Goal: Obtain resource: Download file/media

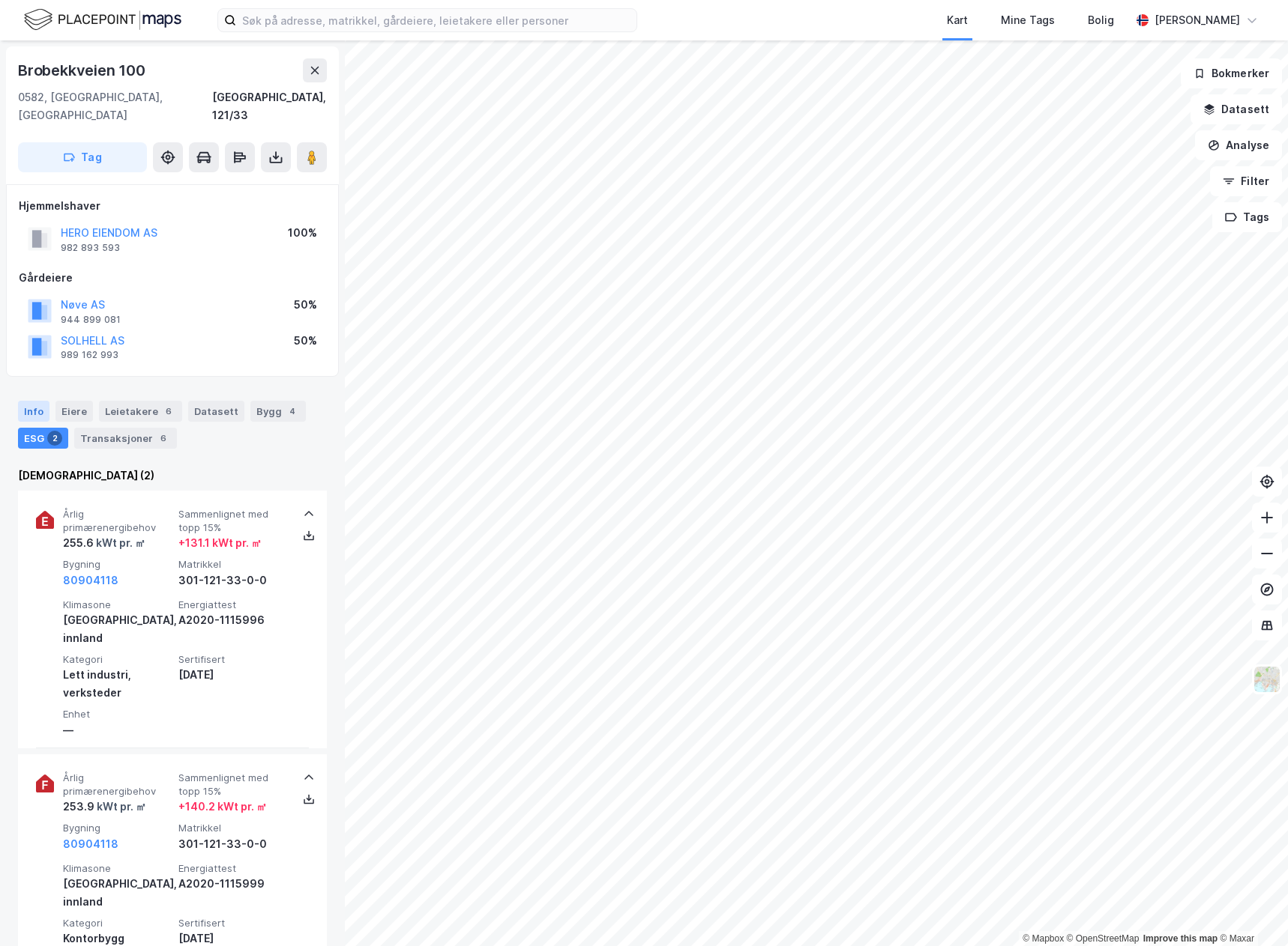
click at [30, 401] on div "Info" at bounding box center [34, 412] width 32 height 21
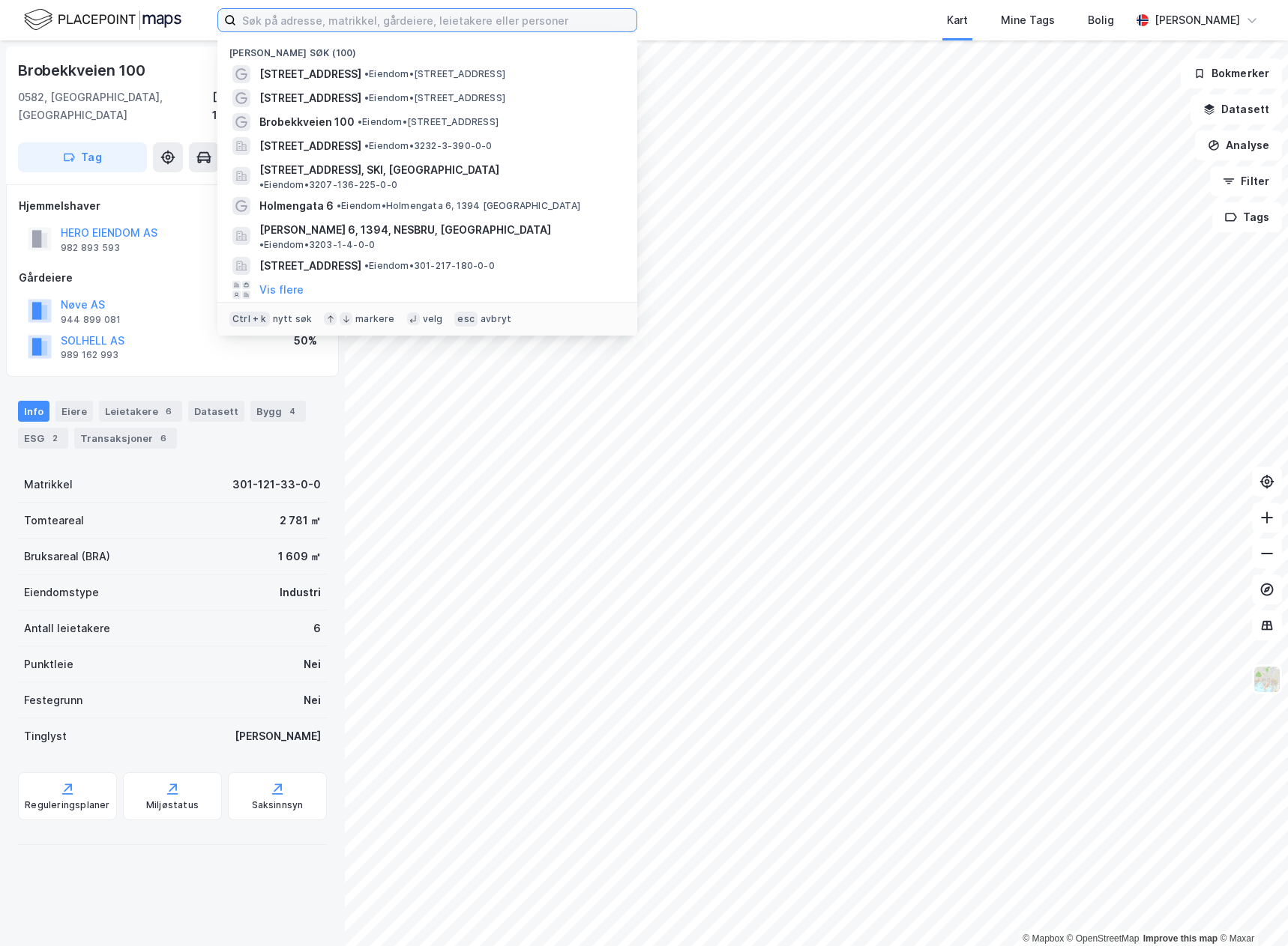
click at [512, 22] on input at bounding box center [436, 20] width 400 height 22
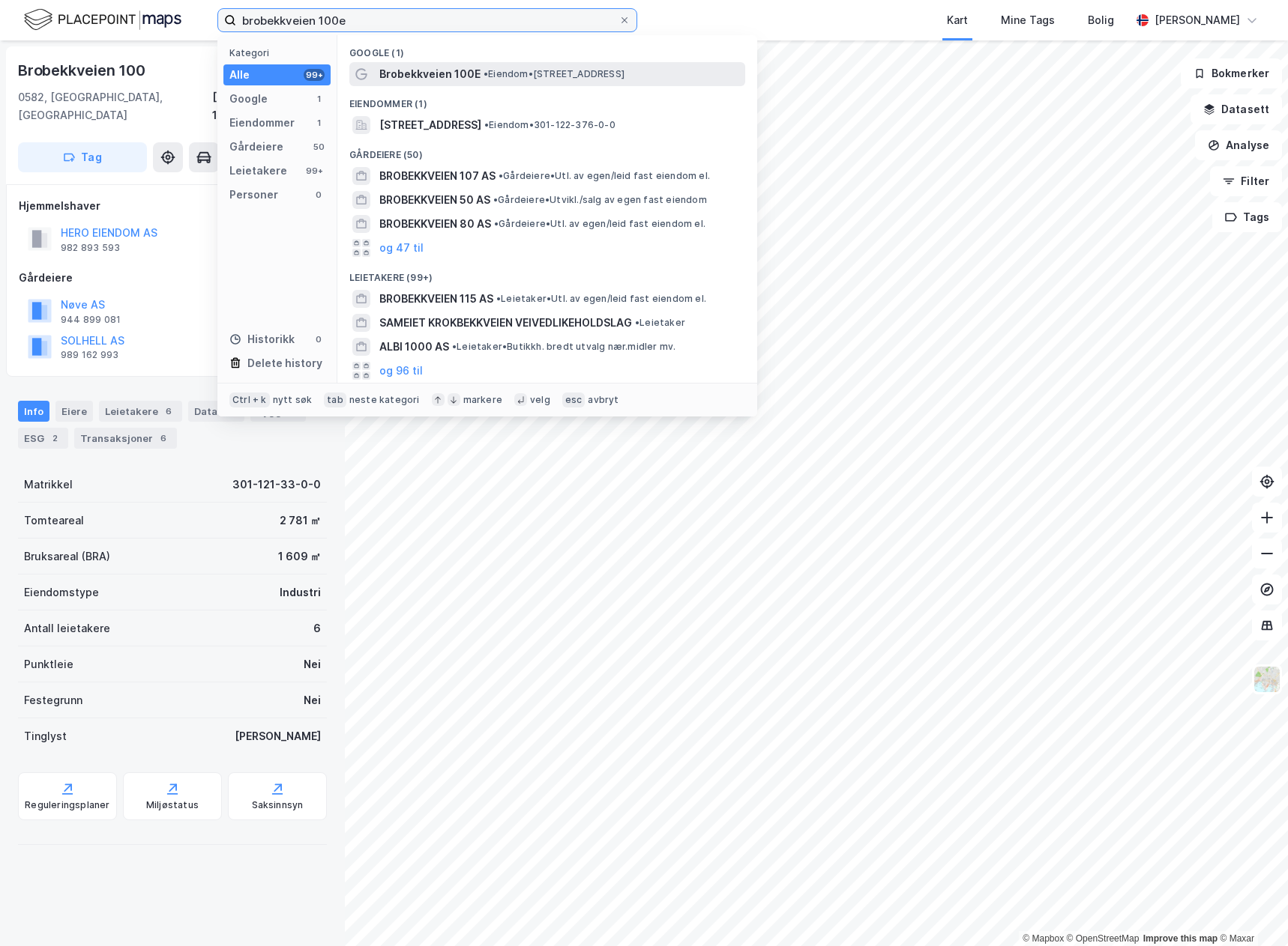
type input "brobekkveien 100e"
click at [525, 78] on span "• Eiendom • [STREET_ADDRESS]" at bounding box center [553, 74] width 141 height 12
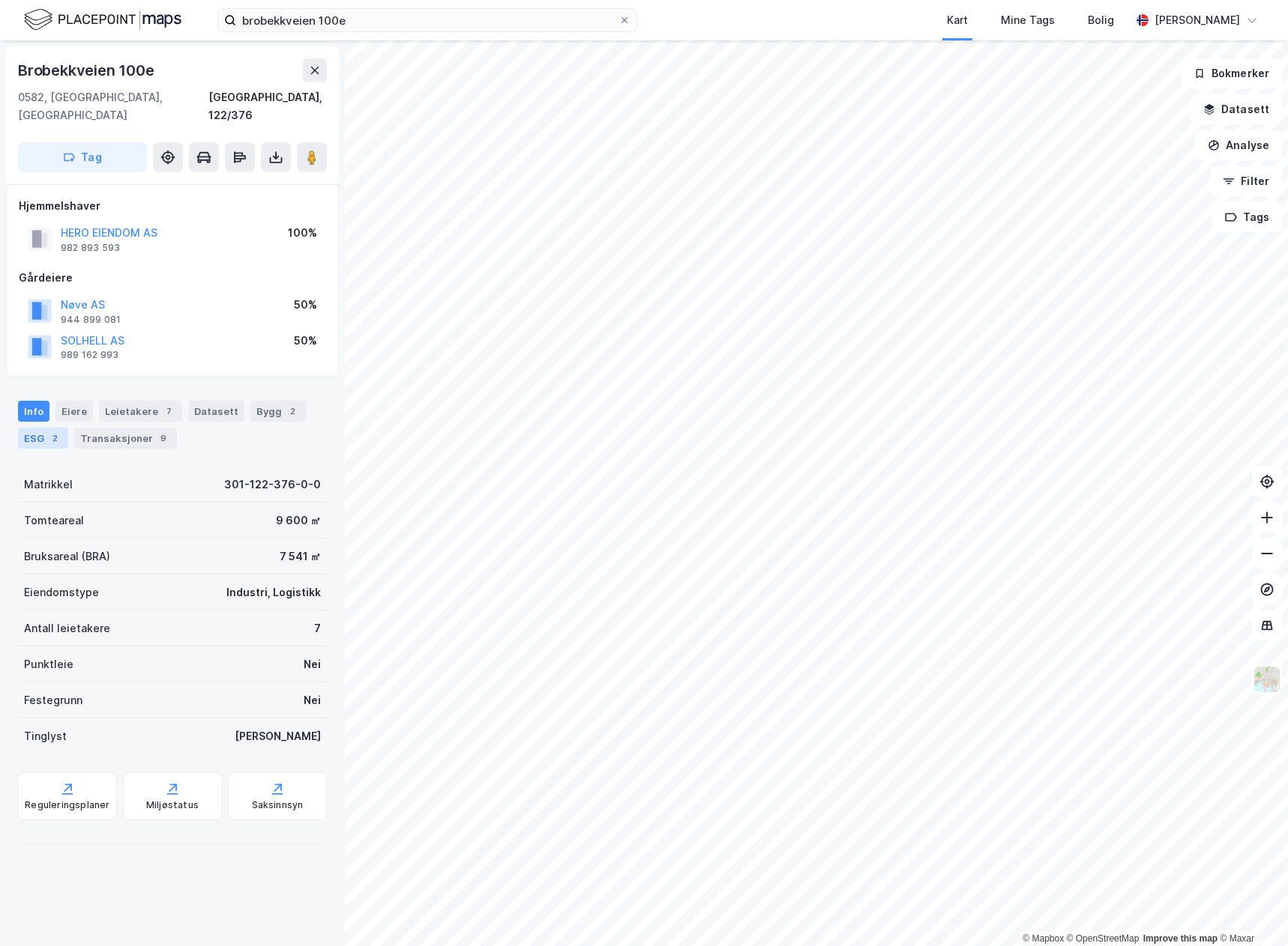
click at [40, 428] on div "ESG 2" at bounding box center [43, 439] width 50 height 21
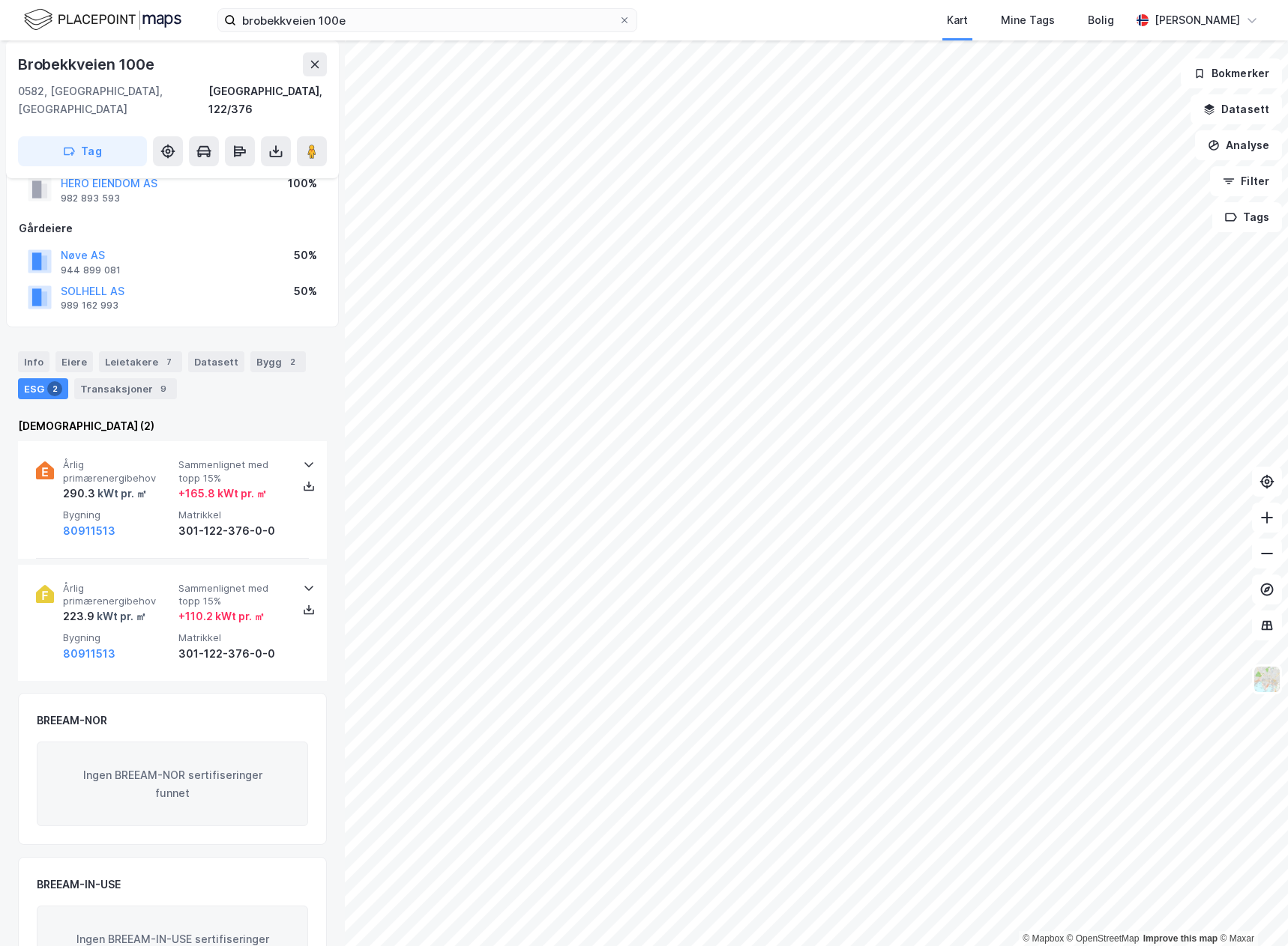
scroll to position [74, 0]
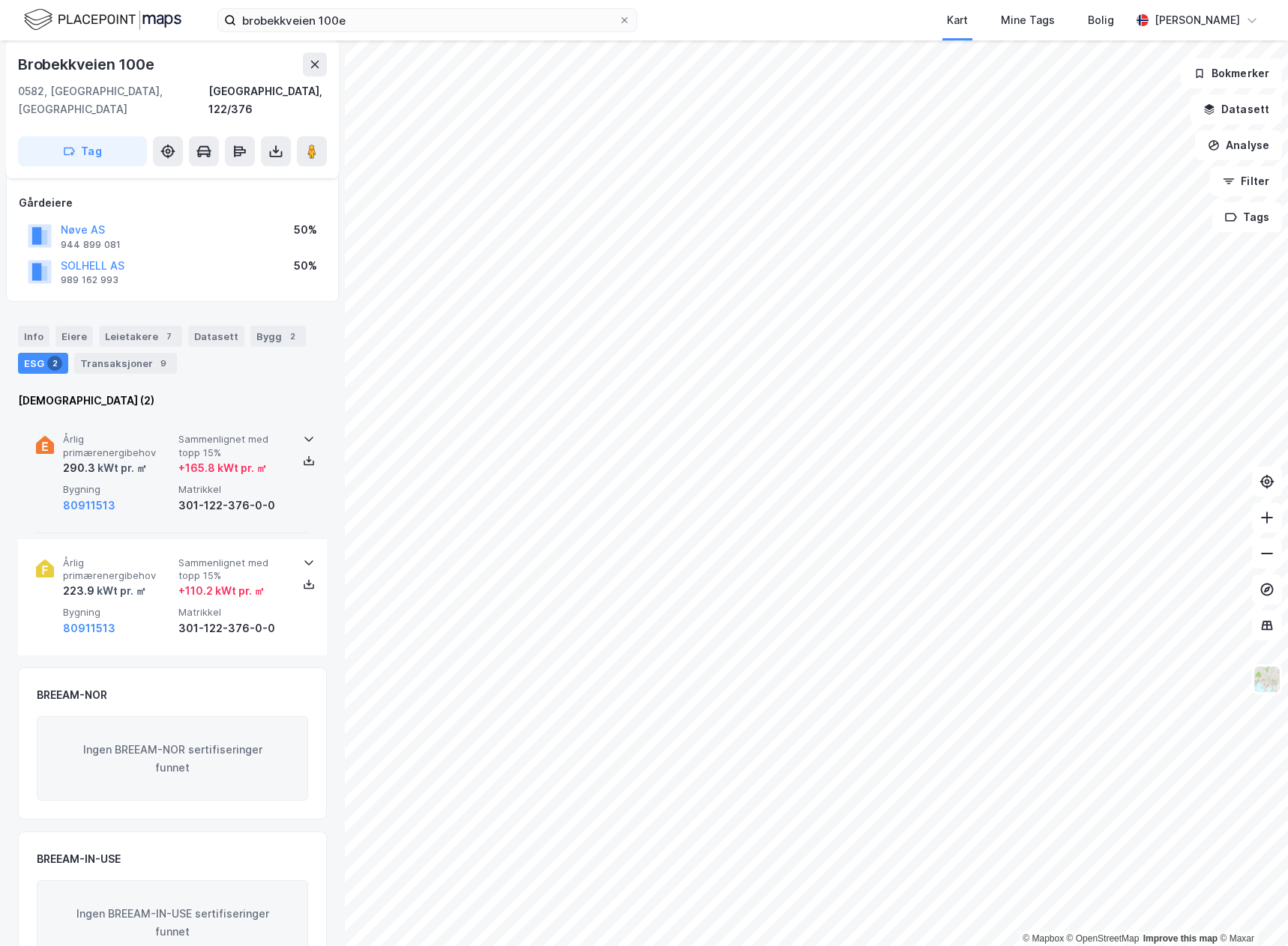
drag, startPoint x: 142, startPoint y: 485, endPoint x: 144, endPoint y: 501, distance: 16.1
click at [143, 497] on div "80911513" at bounding box center [117, 506] width 109 height 18
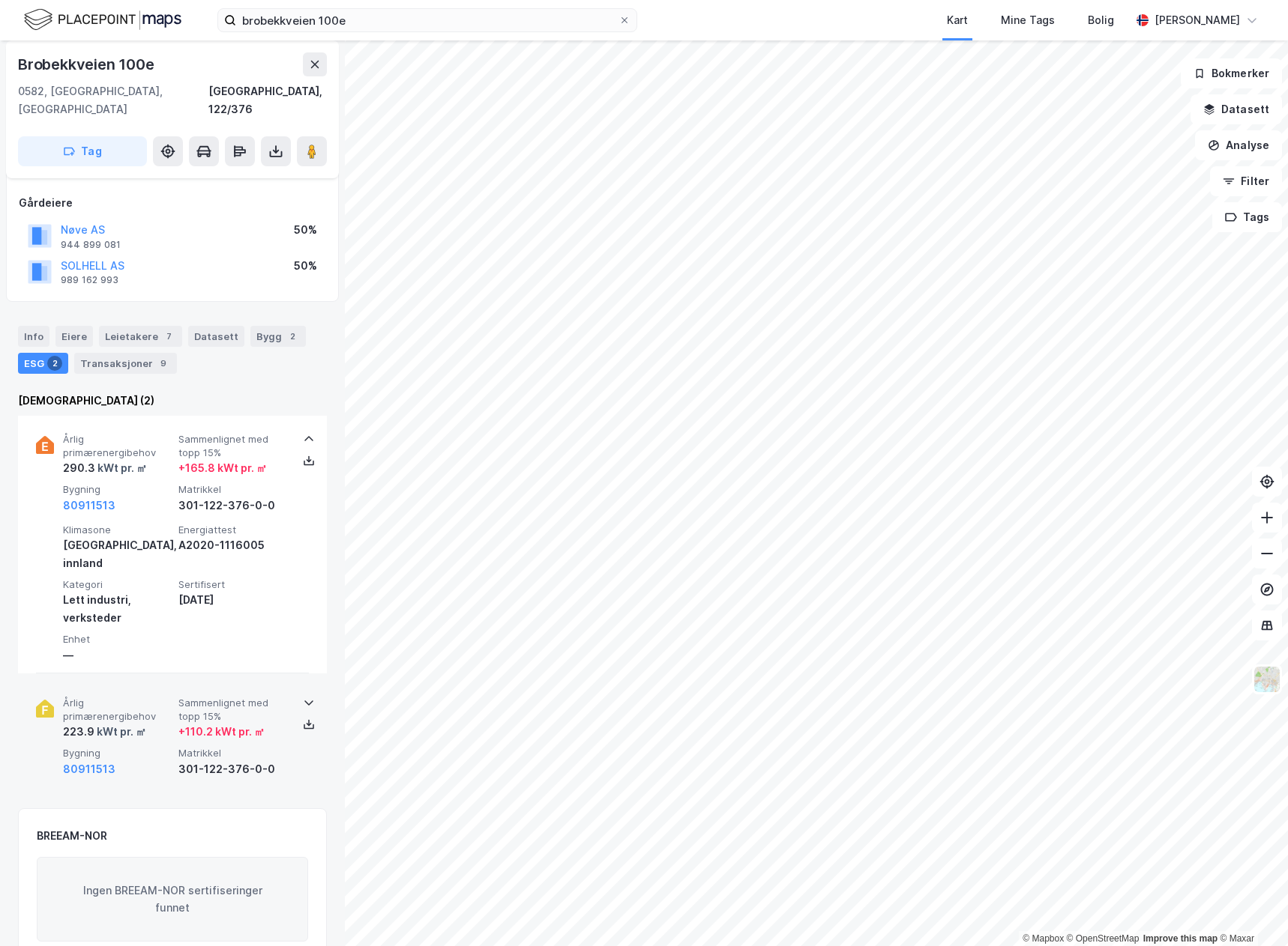
click at [155, 761] on div "80911513" at bounding box center [117, 769] width 109 height 18
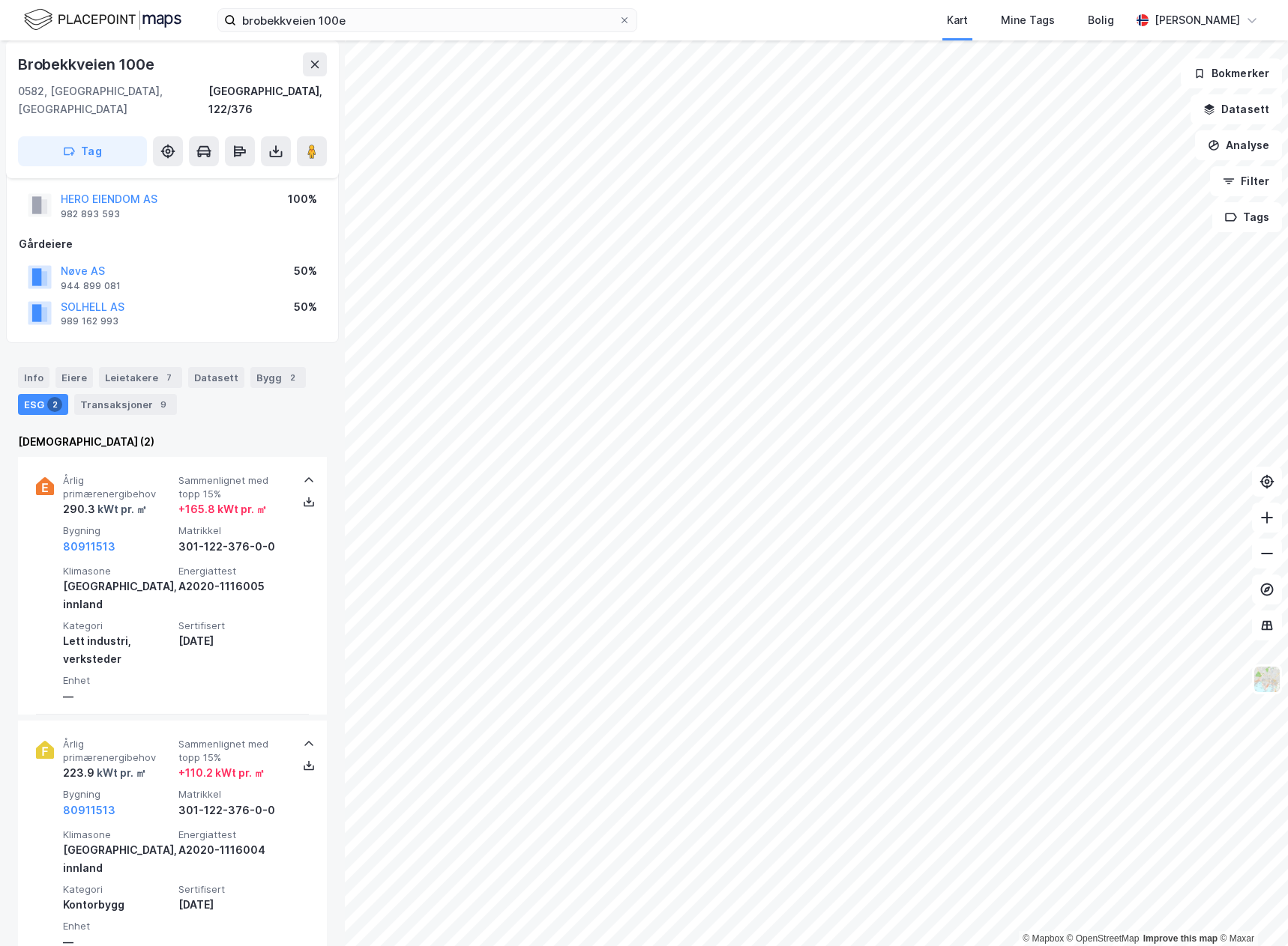
scroll to position [0, 0]
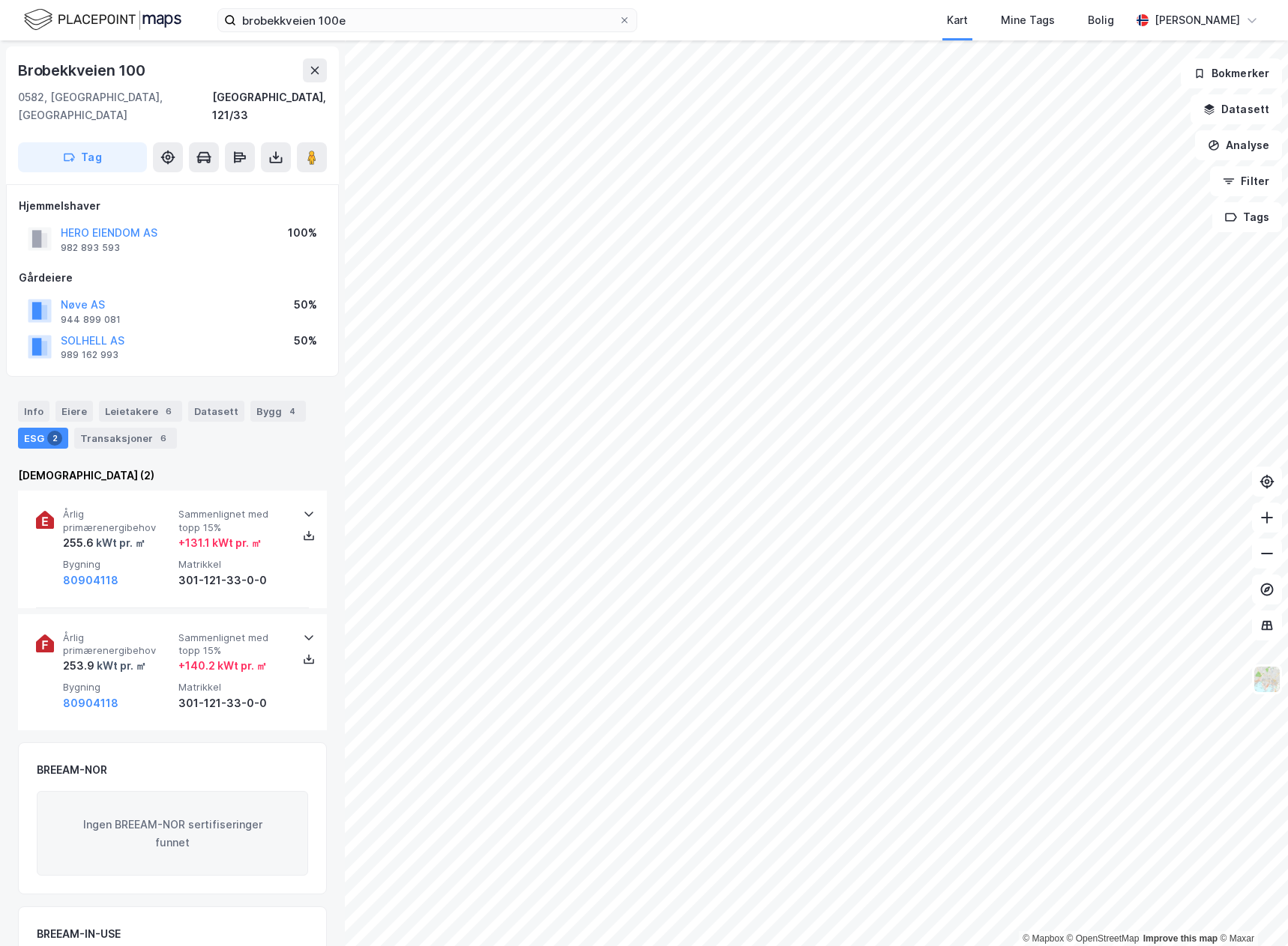
scroll to position [2, 0]
click at [271, 148] on icon at bounding box center [276, 155] width 15 height 15
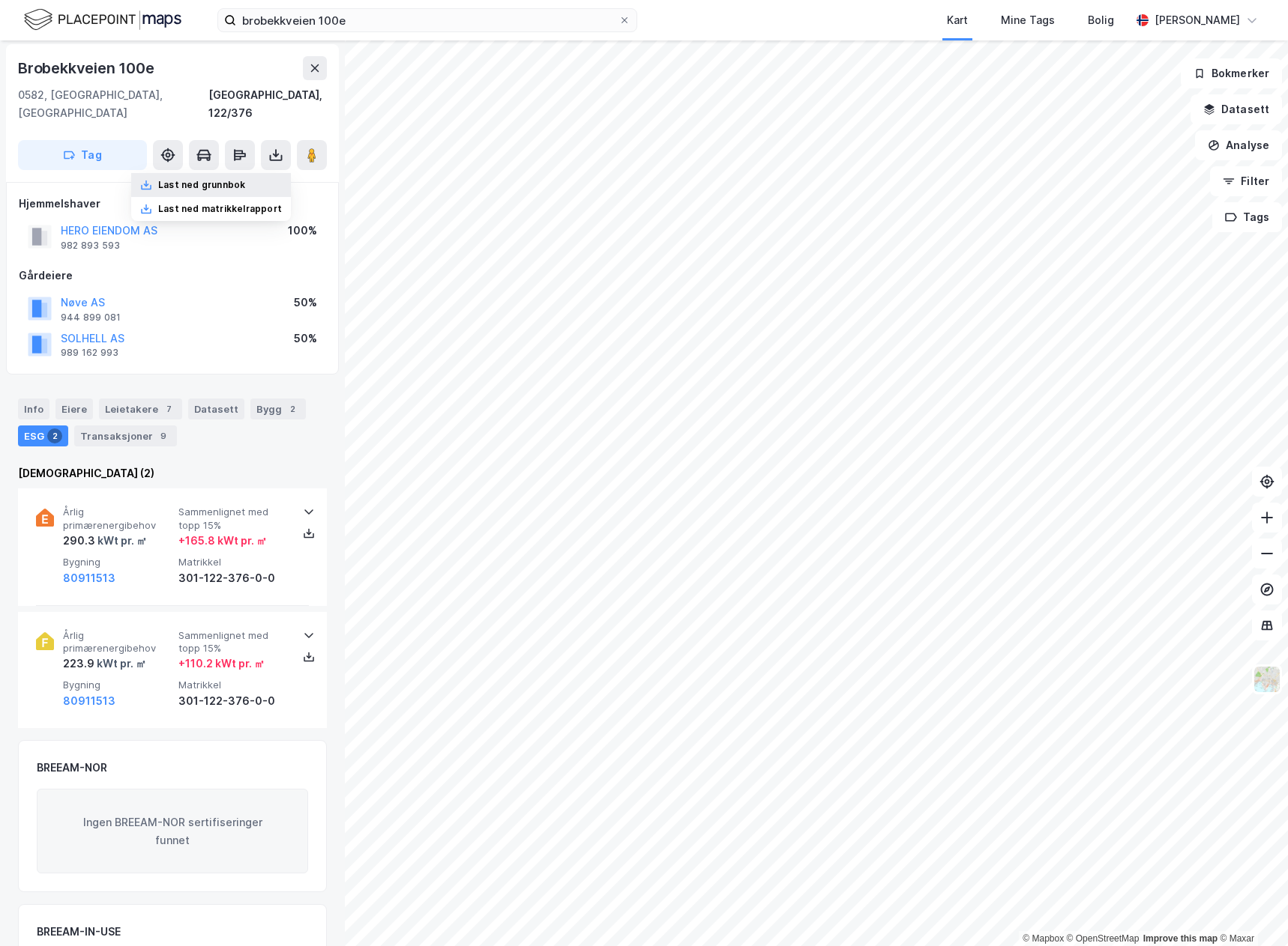
click at [238, 179] on div "Last ned grunnbok" at bounding box center [201, 184] width 87 height 12
click at [252, 203] on div "Last ned matrikkelrapport" at bounding box center [220, 209] width 124 height 12
click at [192, 203] on div "Last ned matrikkelrapport" at bounding box center [220, 209] width 124 height 12
click at [213, 203] on div "Last ned matrikkelrapport" at bounding box center [220, 209] width 124 height 12
click at [278, 148] on icon at bounding box center [276, 155] width 15 height 15
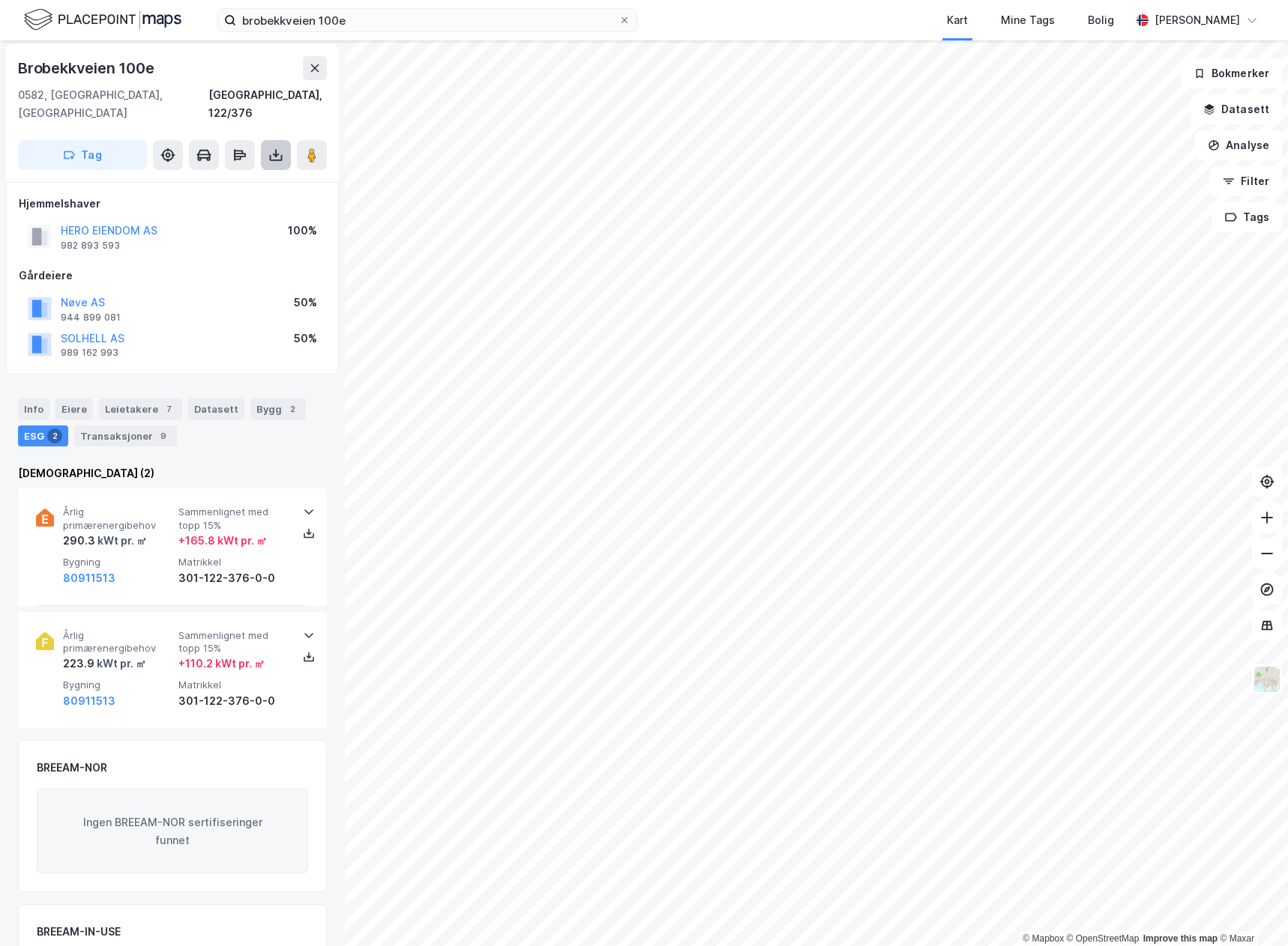
click at [278, 148] on icon at bounding box center [276, 155] width 15 height 15
click at [241, 203] on div "Last ned matrikkelrapport" at bounding box center [220, 209] width 124 height 12
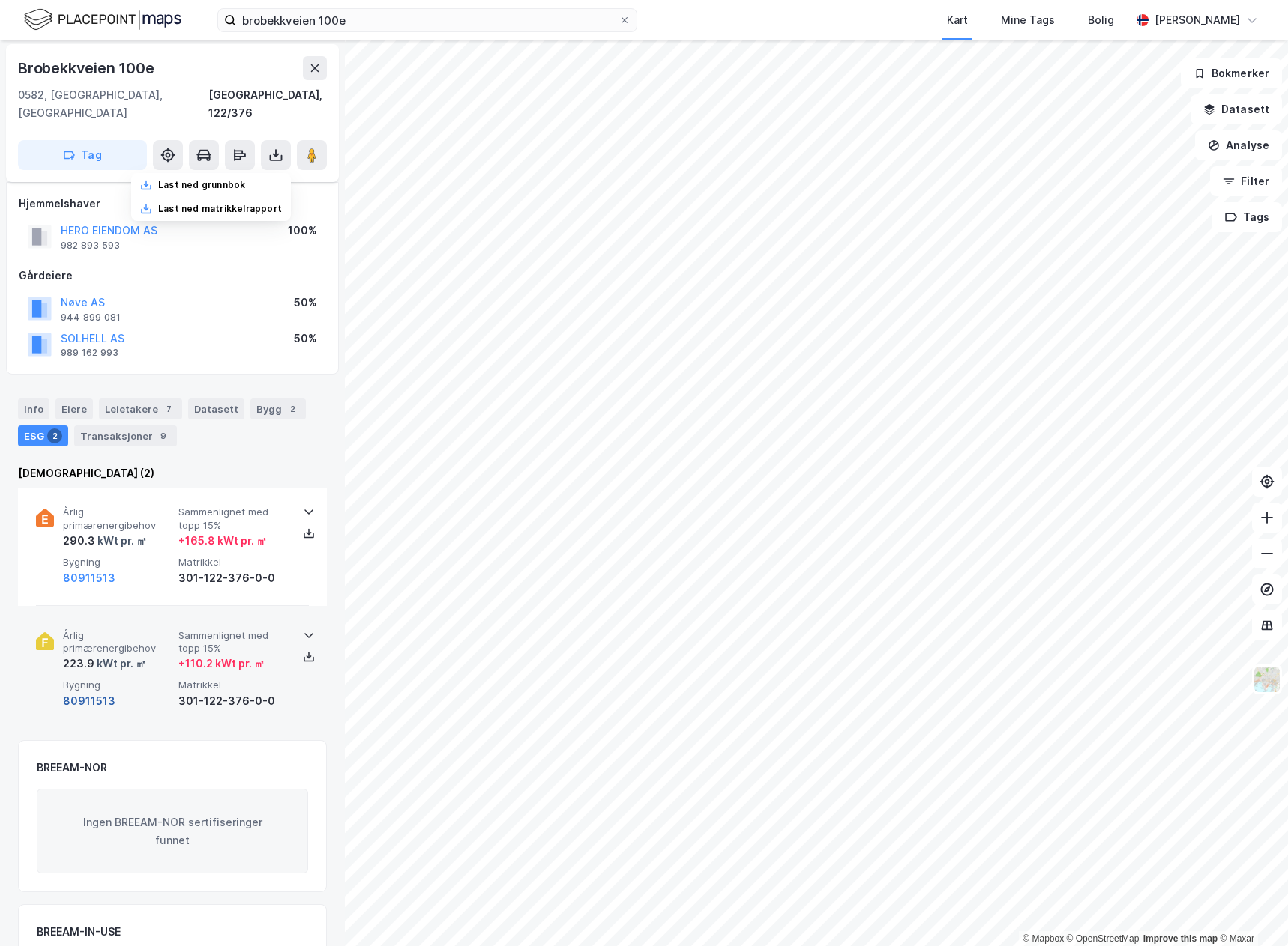
scroll to position [114, 0]
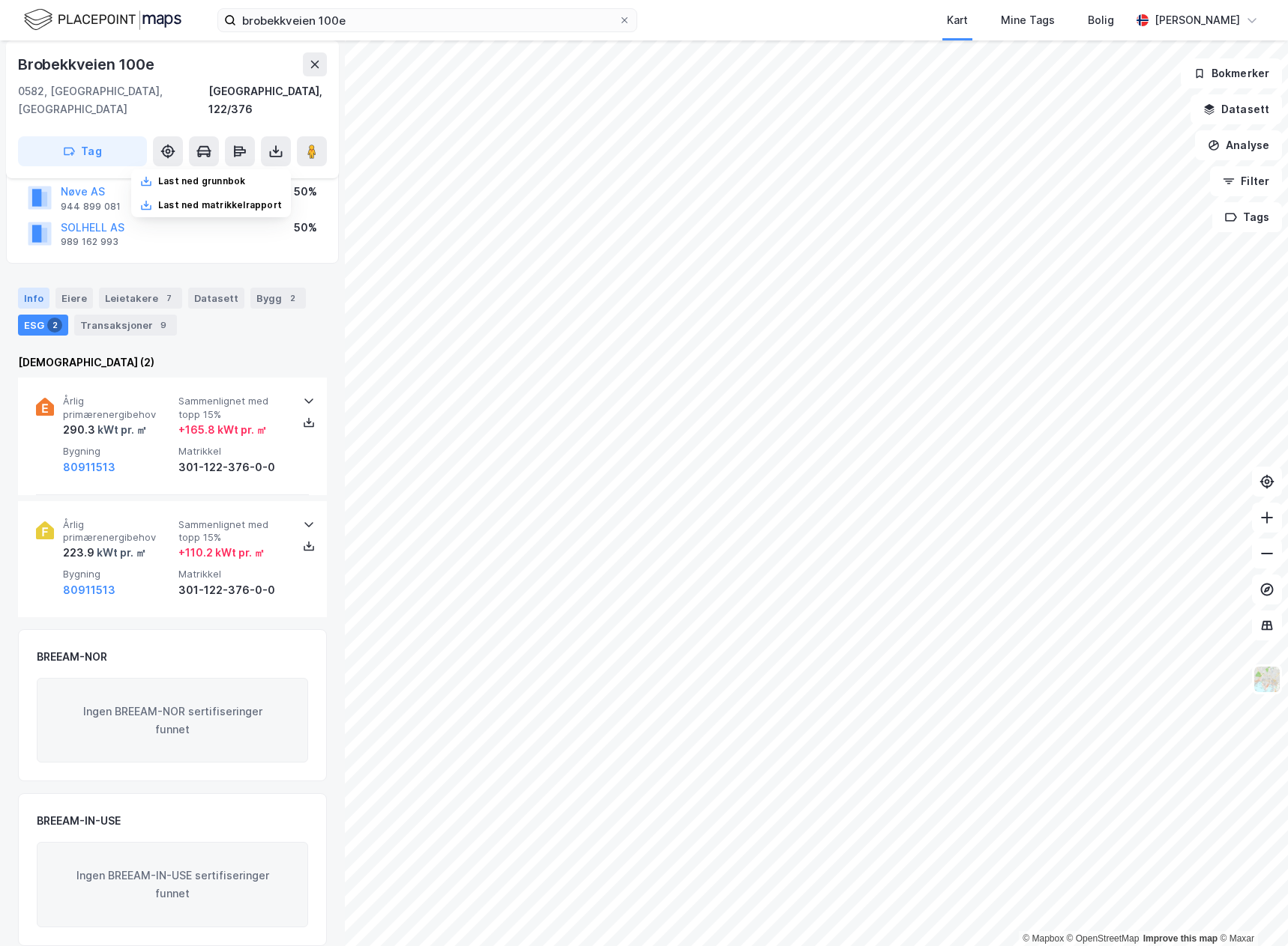
click at [29, 288] on div "Info" at bounding box center [34, 298] width 32 height 21
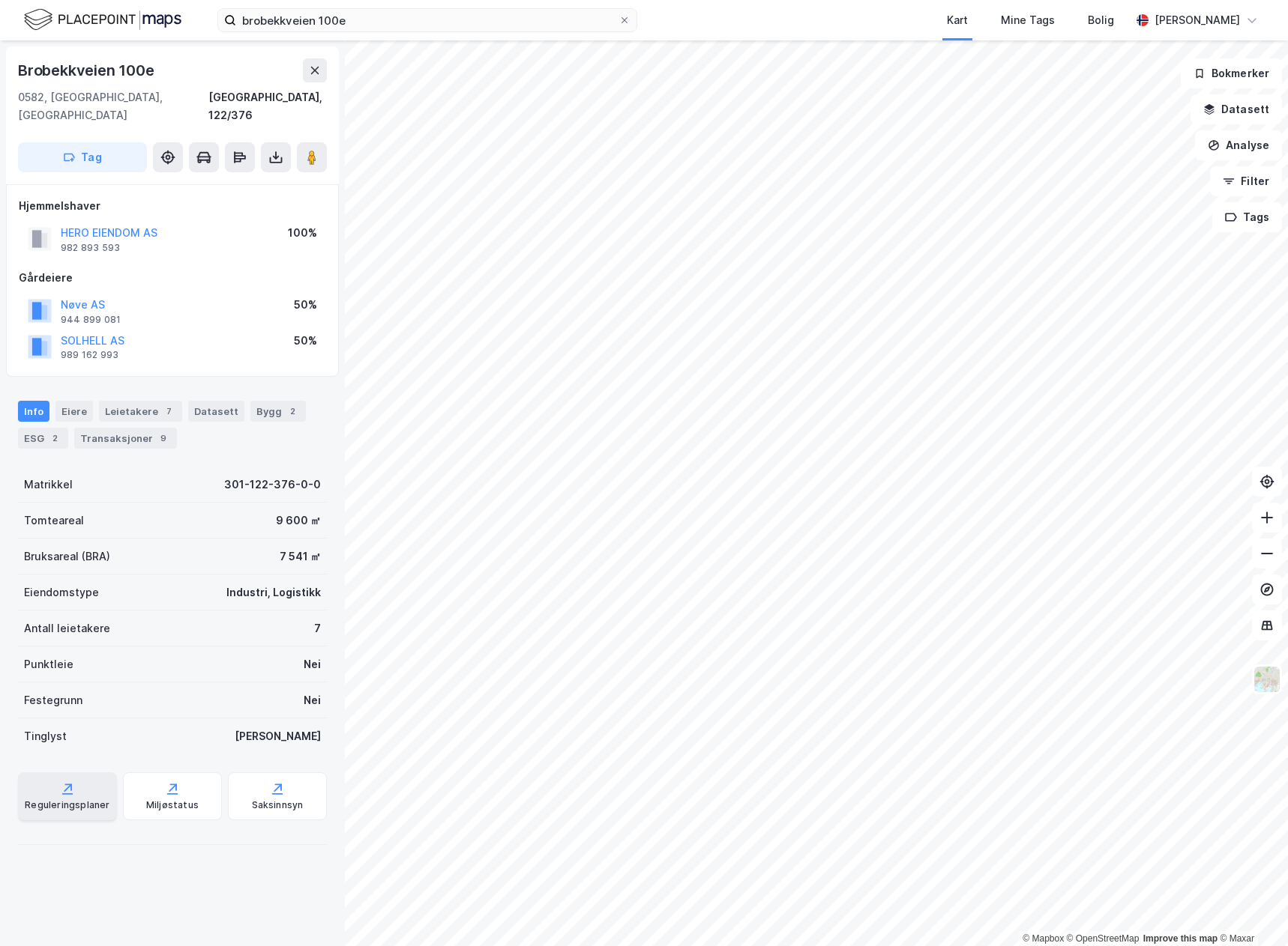
click at [38, 773] on div "Reguleringsplaner" at bounding box center [67, 797] width 99 height 48
